Goal: Information Seeking & Learning: Learn about a topic

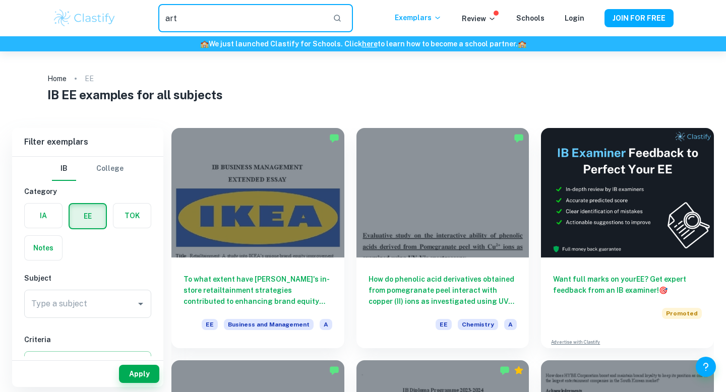
type input "art"
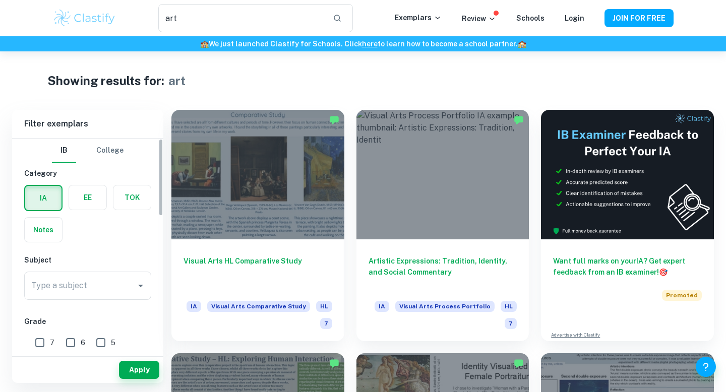
click at [90, 198] on label "button" at bounding box center [87, 198] width 37 height 24
click at [0, 0] on input "radio" at bounding box center [0, 0] width 0 height 0
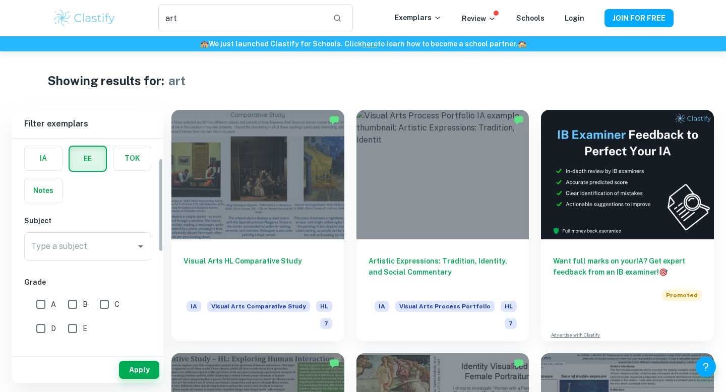
scroll to position [45, 0]
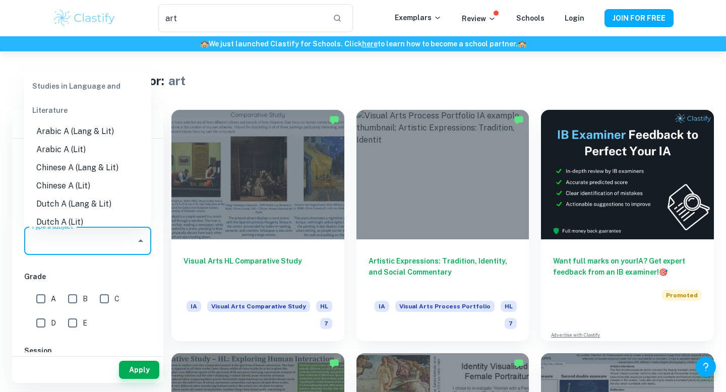
click at [98, 243] on input "Type a subject" at bounding box center [80, 241] width 103 height 19
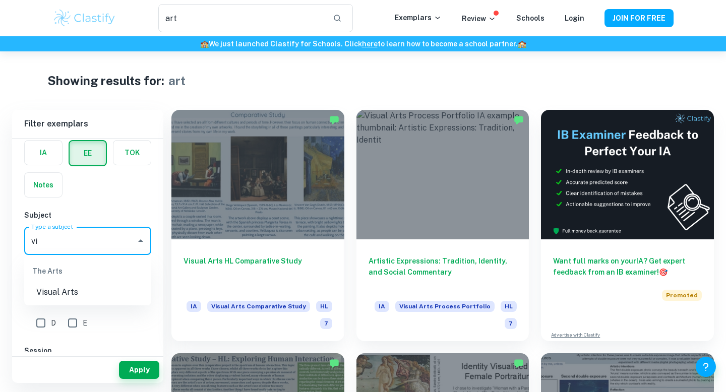
type input "v"
click at [69, 334] on li "Visual Arts" at bounding box center [87, 335] width 127 height 18
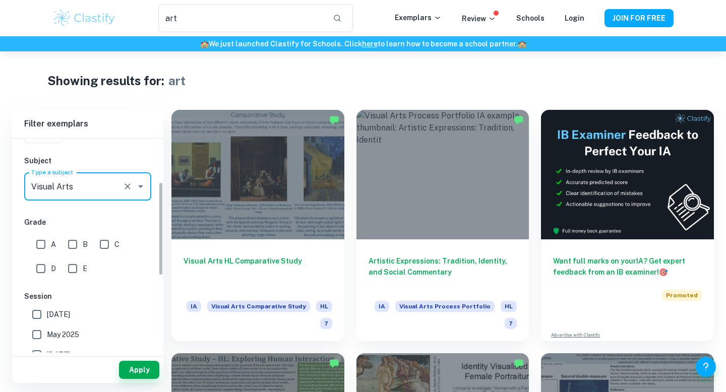
scroll to position [100, 0]
type input "Visual Arts"
click at [131, 370] on button "Apply" at bounding box center [139, 370] width 40 height 18
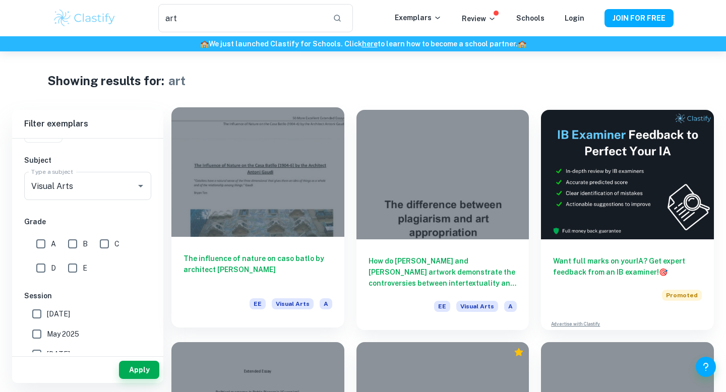
click at [325, 172] on div at bounding box center [258, 172] width 173 height 130
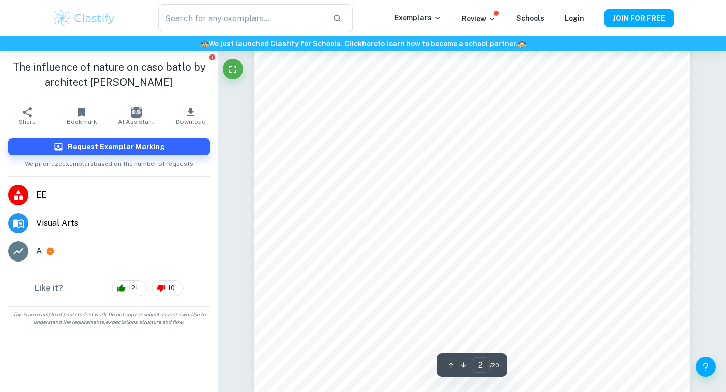
scroll to position [444, 0]
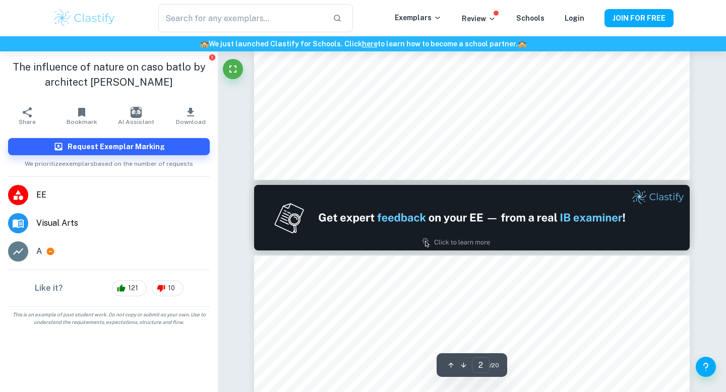
type input "1"
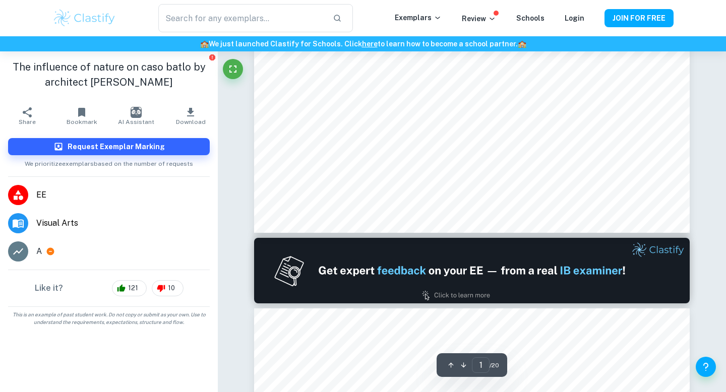
scroll to position [0, 0]
